Goal: Communication & Community: Answer question/provide support

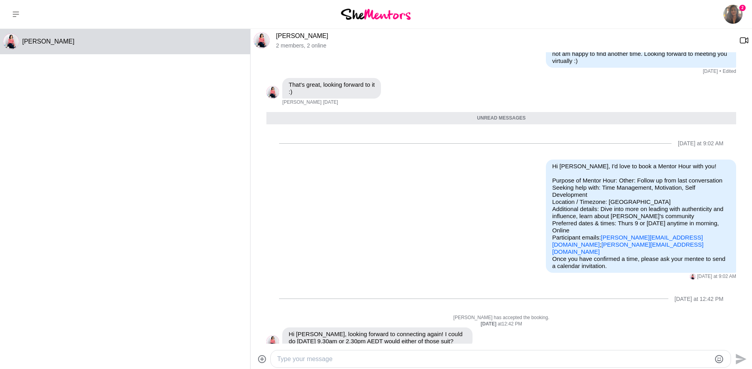
scroll to position [295, 0]
click at [336, 362] on textarea "Type your message" at bounding box center [493, 360] width 433 height 10
type textarea "Hi [PERSON_NAME], glad I could secure a slot with you."
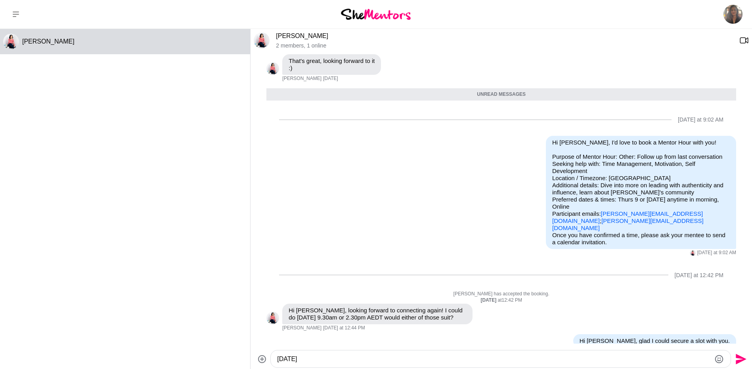
click at [297, 366] on div "[DATE]" at bounding box center [501, 359] width 460 height 17
click at [299, 361] on textarea "[DATE]" at bounding box center [493, 360] width 433 height 10
type textarea "9"
type textarea "Both those times for [DATE] work for me - shall we go with 9:30am AEDT?"
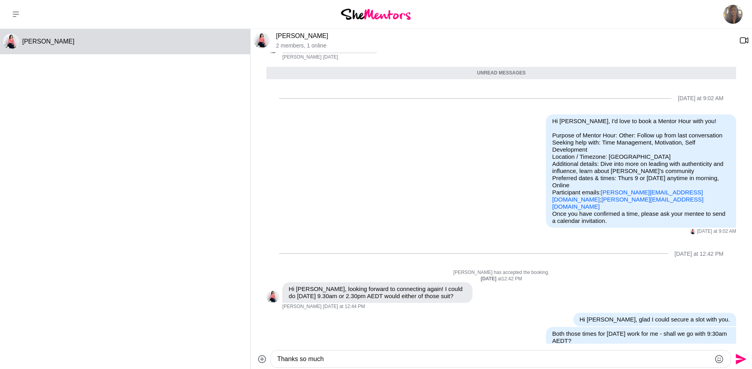
type textarea "Thanks so much"
click at [740, 359] on icon "Send" at bounding box center [739, 359] width 13 height 13
